Goal: Entertainment & Leisure: Browse casually

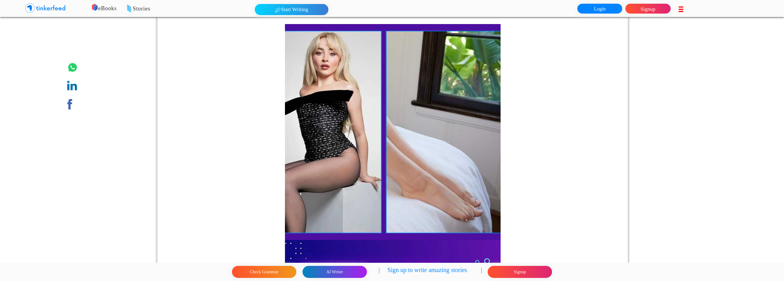
scroll to position [1910, 0]
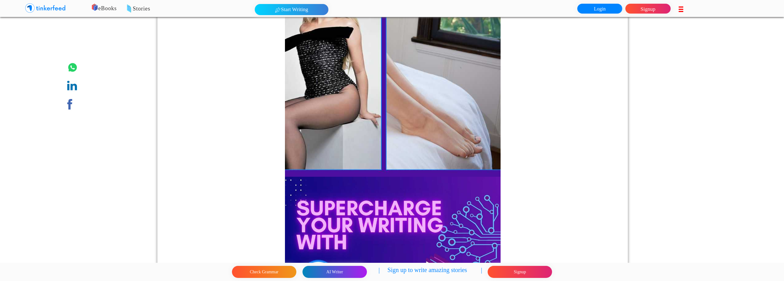
click at [464, 146] on img at bounding box center [393, 69] width 216 height 216
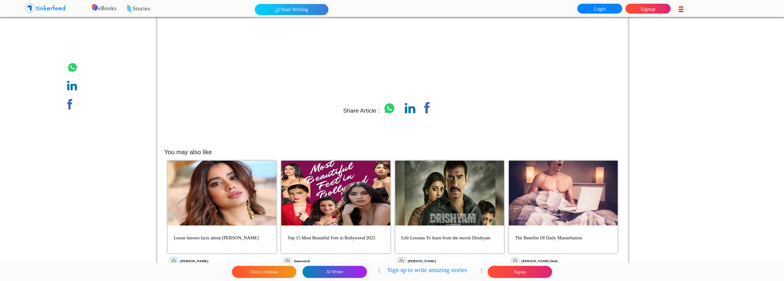
scroll to position [3393, 0]
click at [547, 235] on p "The Benefits Of Daily Masturbation" at bounding box center [563, 237] width 100 height 11
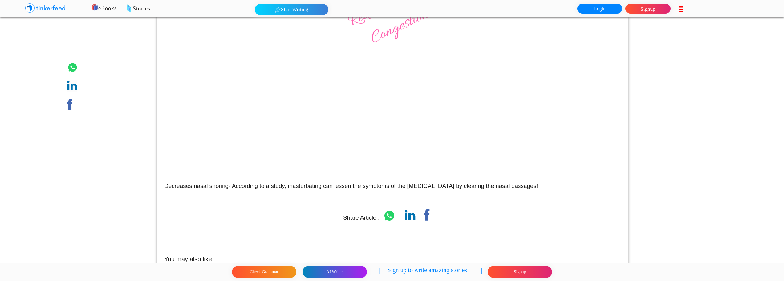
scroll to position [1463, 0]
